Goal: Information Seeking & Learning: Check status

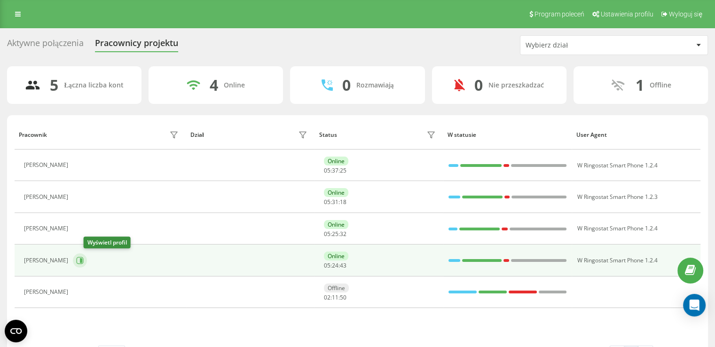
click at [87, 254] on button at bounding box center [80, 260] width 14 height 14
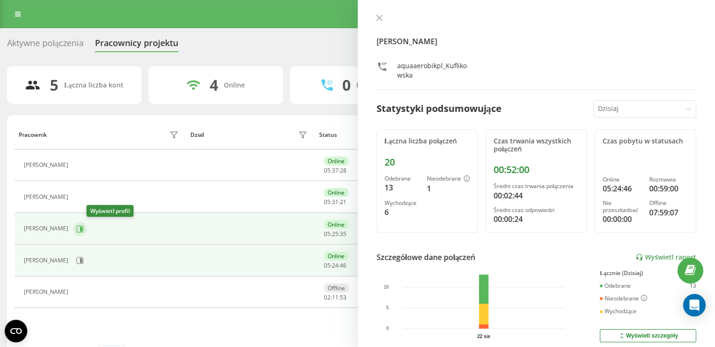
click at [87, 228] on button at bounding box center [80, 229] width 14 height 14
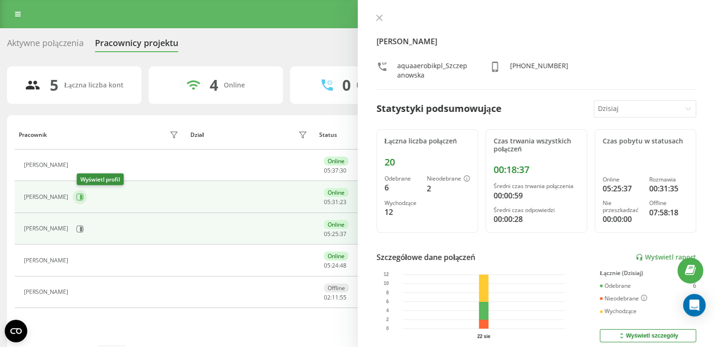
click at [83, 195] on icon at bounding box center [80, 197] width 8 height 8
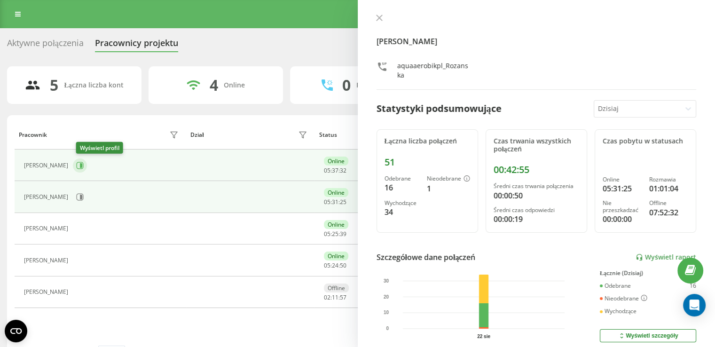
click at [80, 166] on icon at bounding box center [80, 166] width 8 height 8
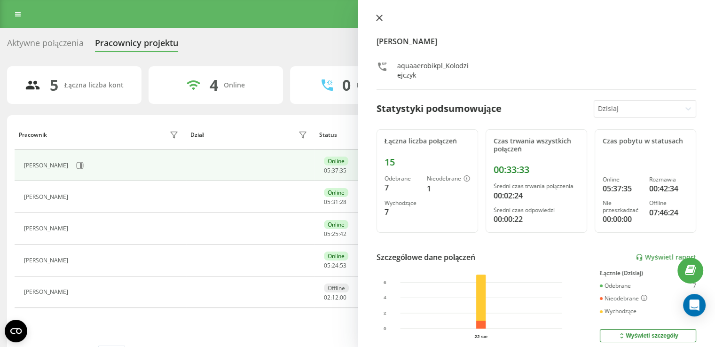
click at [378, 15] on icon at bounding box center [379, 18] width 7 height 7
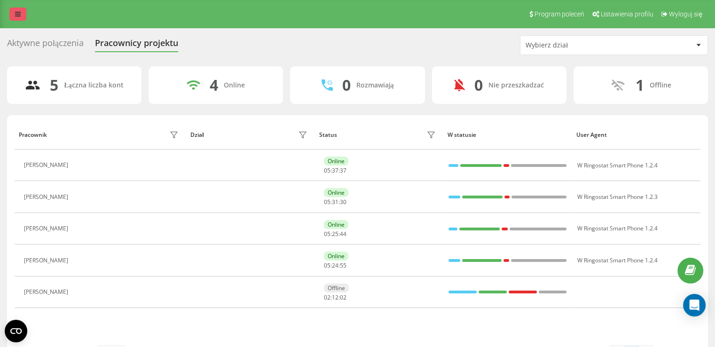
click at [24, 13] on link at bounding box center [17, 14] width 17 height 13
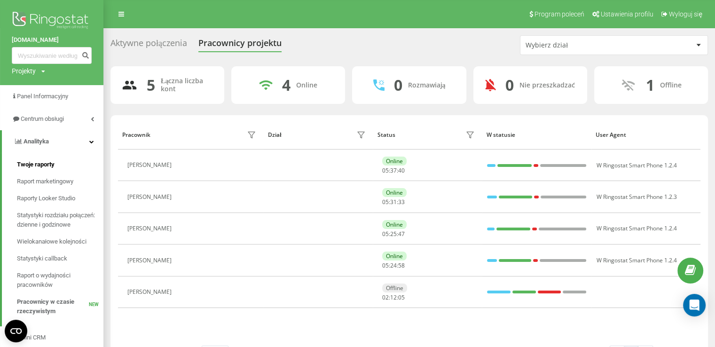
click at [67, 164] on link "Twoje raporty" at bounding box center [60, 164] width 87 height 17
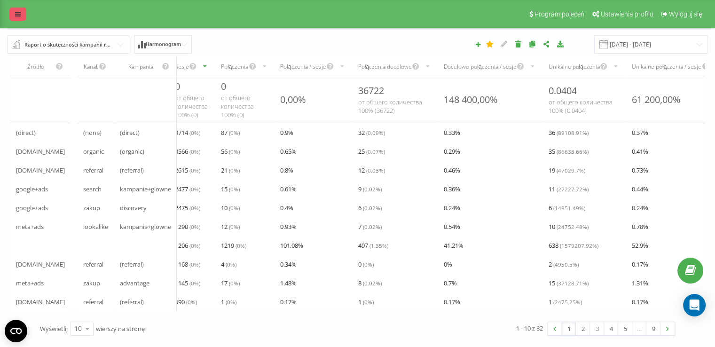
click at [13, 11] on link at bounding box center [17, 14] width 17 height 13
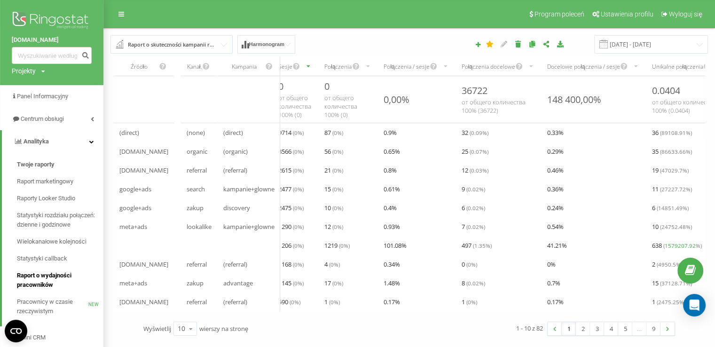
click at [53, 284] on span "Raport o wydajności pracowników" at bounding box center [58, 280] width 82 height 19
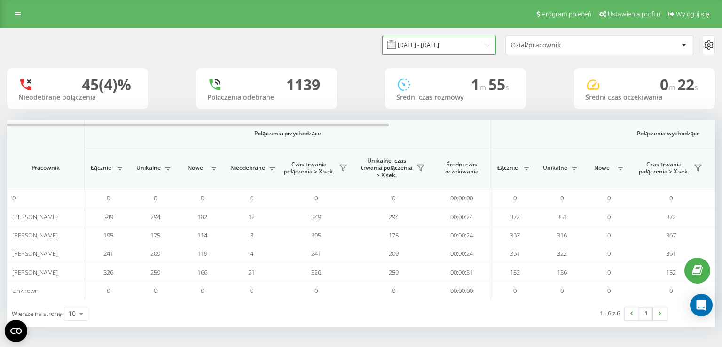
click at [449, 44] on input "[DATE] - [DATE]" at bounding box center [439, 45] width 114 height 18
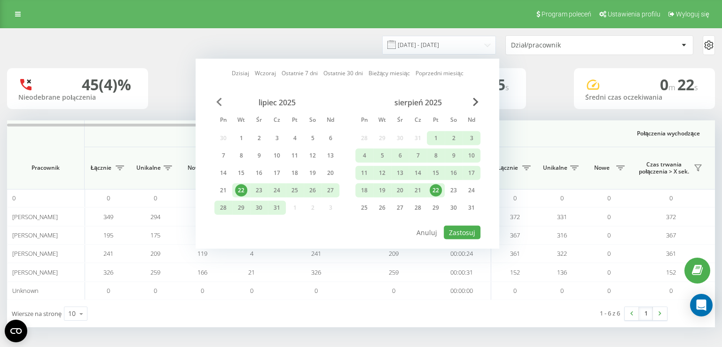
click at [221, 100] on span "Previous Month" at bounding box center [219, 102] width 6 height 8
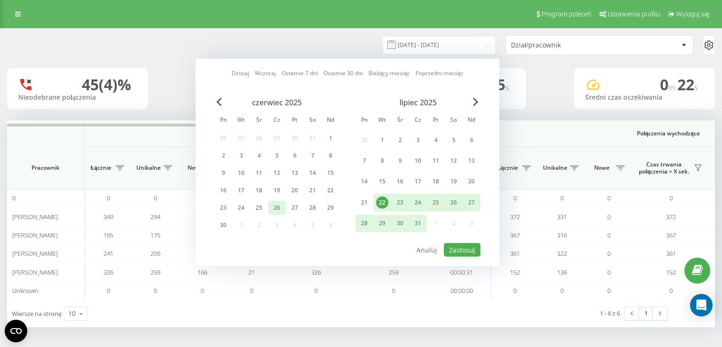
click at [280, 203] on div "26" at bounding box center [277, 208] width 12 height 12
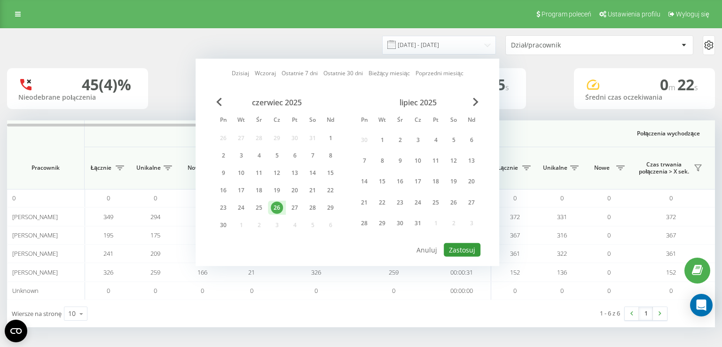
click at [464, 244] on button "Zastosuj" at bounding box center [462, 250] width 37 height 14
type input "26.06.2025 - 26.06.2025"
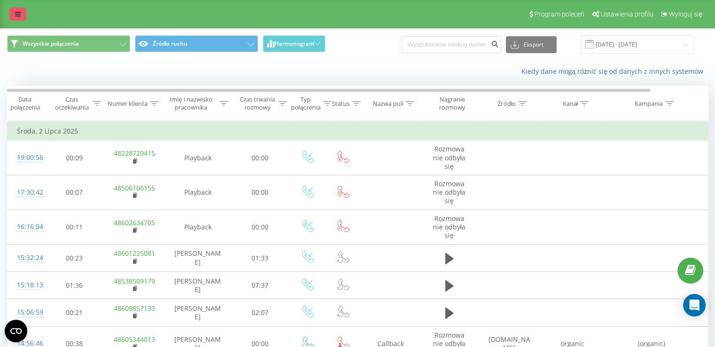
click at [9, 18] on link at bounding box center [17, 14] width 17 height 13
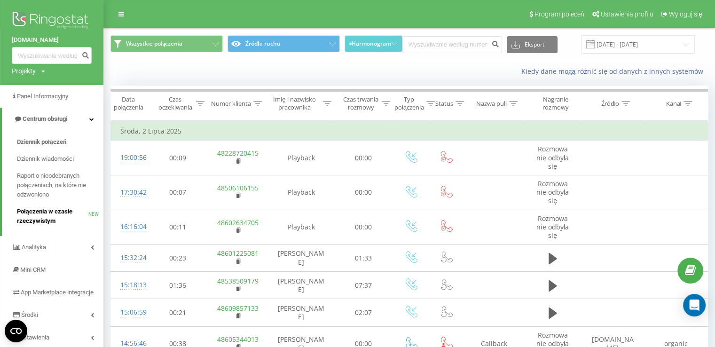
click at [64, 211] on span "Połączenia w czasie rzeczywistym" at bounding box center [52, 216] width 71 height 19
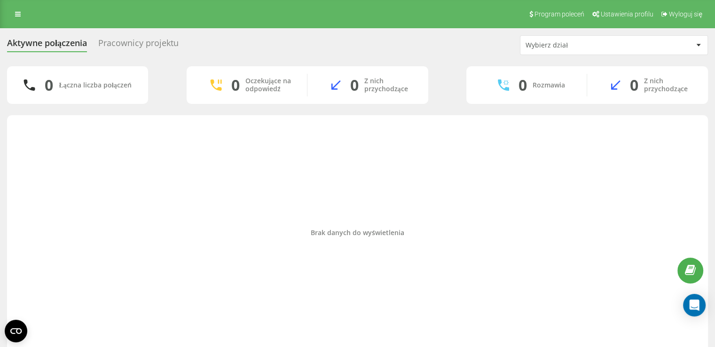
click at [159, 44] on div "Pracownicy projektu" at bounding box center [138, 45] width 80 height 15
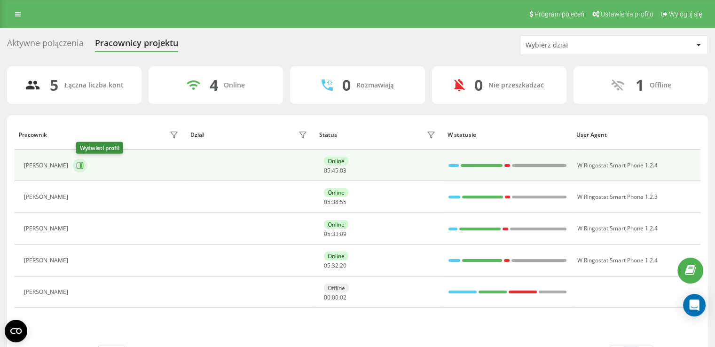
click at [87, 162] on button at bounding box center [80, 165] width 14 height 14
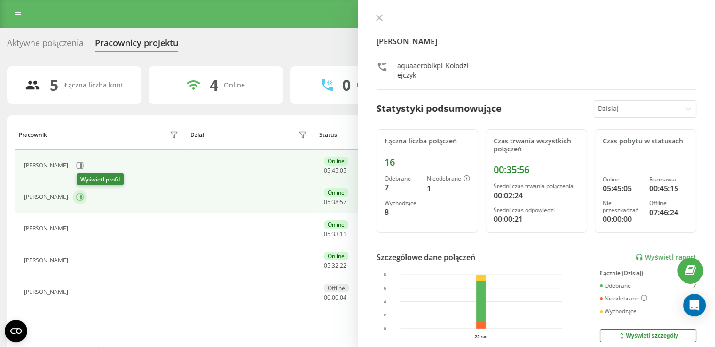
click at [84, 194] on icon at bounding box center [80, 197] width 8 height 8
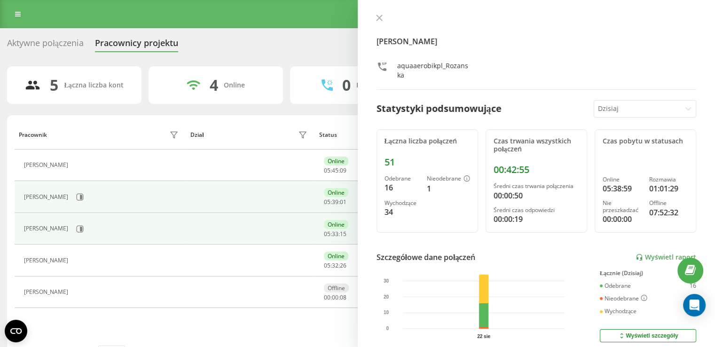
click at [87, 225] on div "[PERSON_NAME]" at bounding box center [102, 229] width 157 height 16
click at [84, 226] on icon at bounding box center [80, 229] width 8 height 8
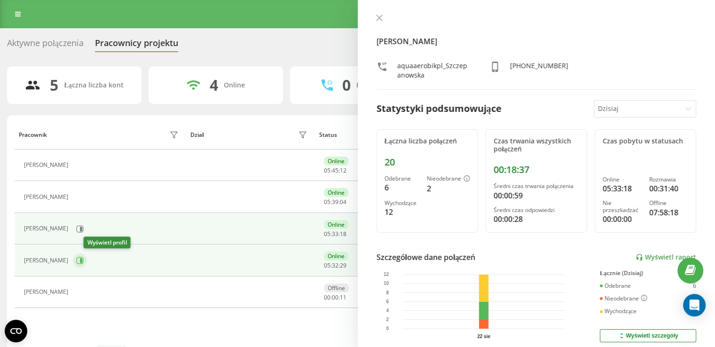
click at [84, 257] on icon at bounding box center [80, 260] width 7 height 7
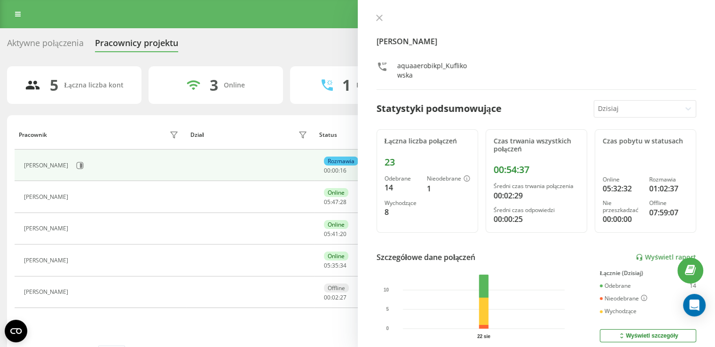
click at [372, 21] on div "[PERSON_NAME] aquaaerobikpl_Kuflikowska Statystyki podsumowujące [DATE] Łączna …" at bounding box center [537, 173] width 358 height 347
click at [379, 14] on button at bounding box center [379, 18] width 12 height 9
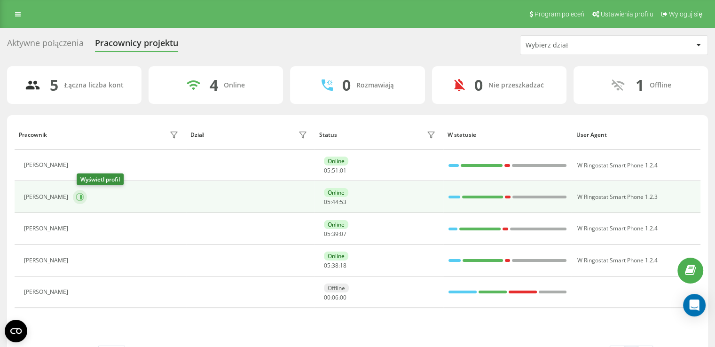
click at [84, 200] on icon at bounding box center [80, 197] width 8 height 8
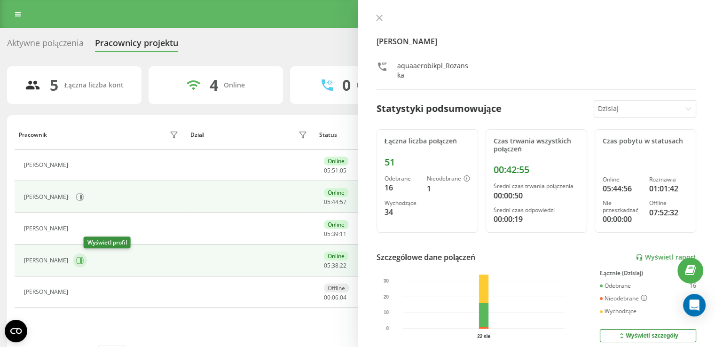
click at [82, 260] on icon at bounding box center [81, 260] width 2 height 5
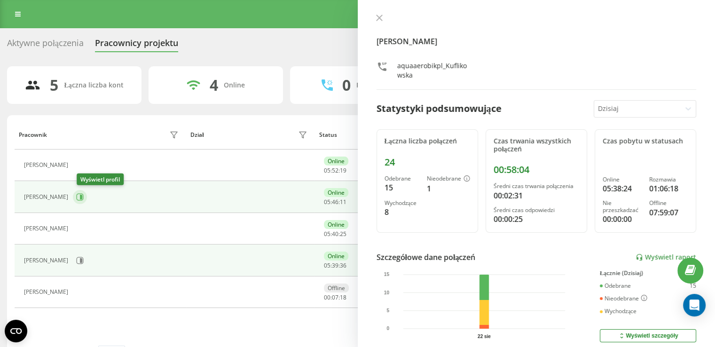
click at [87, 194] on button at bounding box center [80, 197] width 14 height 14
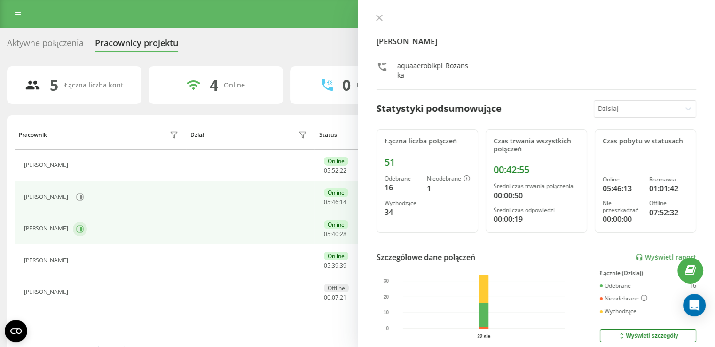
click at [87, 232] on button at bounding box center [80, 229] width 14 height 14
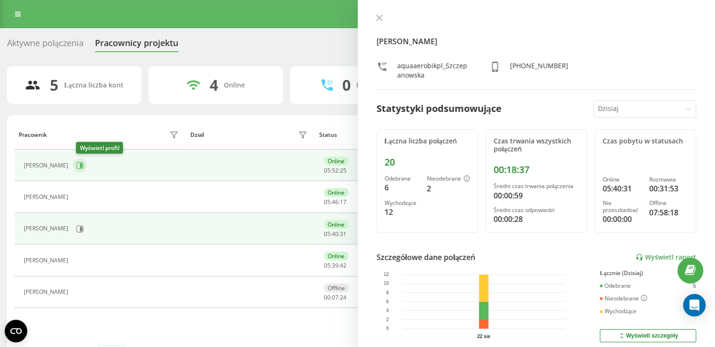
click at [82, 162] on icon at bounding box center [80, 165] width 7 height 7
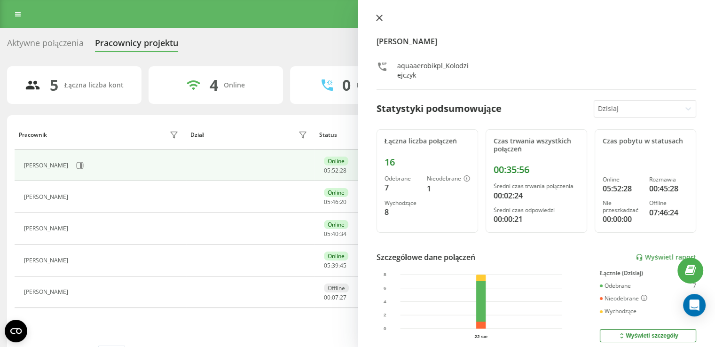
click at [383, 19] on button at bounding box center [379, 18] width 12 height 9
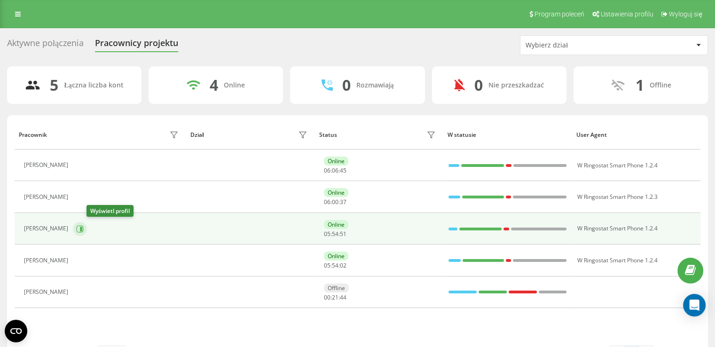
click at [84, 227] on icon at bounding box center [80, 229] width 8 height 8
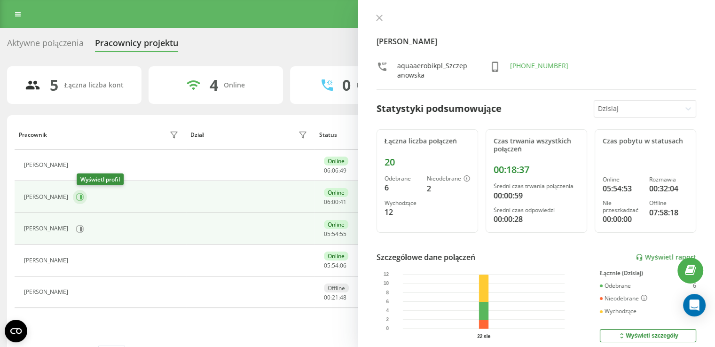
click at [82, 196] on icon at bounding box center [81, 197] width 2 height 5
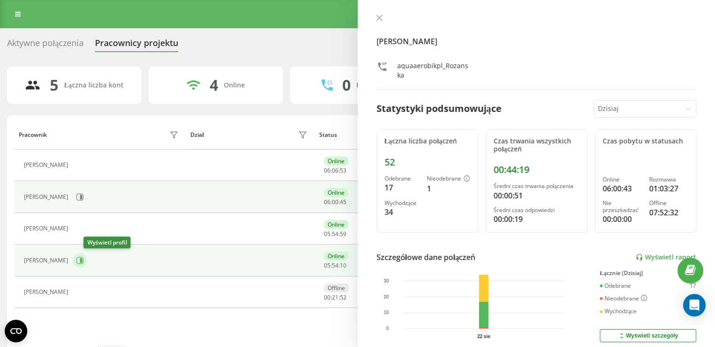
click at [84, 257] on icon at bounding box center [80, 261] width 8 height 8
click at [87, 194] on button at bounding box center [80, 197] width 14 height 14
